Goal: Navigation & Orientation: Find specific page/section

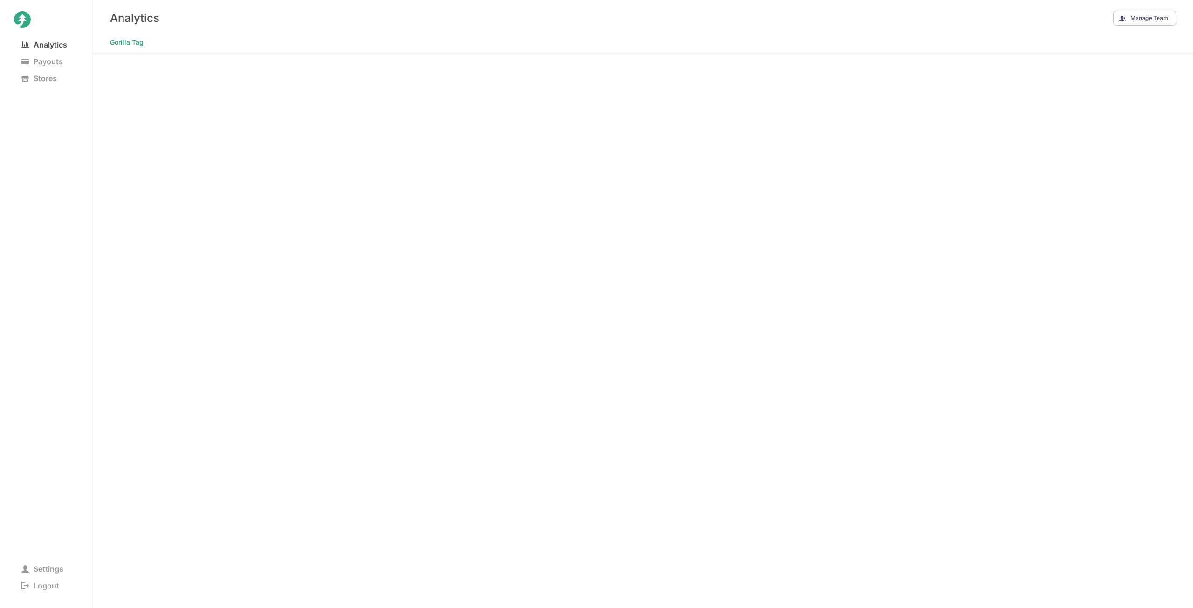
click at [41, 43] on span "Analytics" at bounding box center [44, 44] width 61 height 13
click at [130, 41] on Tag "Gorilla Tag" at bounding box center [127, 42] width 34 height 13
click at [23, 15] on icon at bounding box center [22, 19] width 17 height 17
click at [48, 43] on span "Analytics" at bounding box center [44, 44] width 61 height 13
